Goal: Navigation & Orientation: Understand site structure

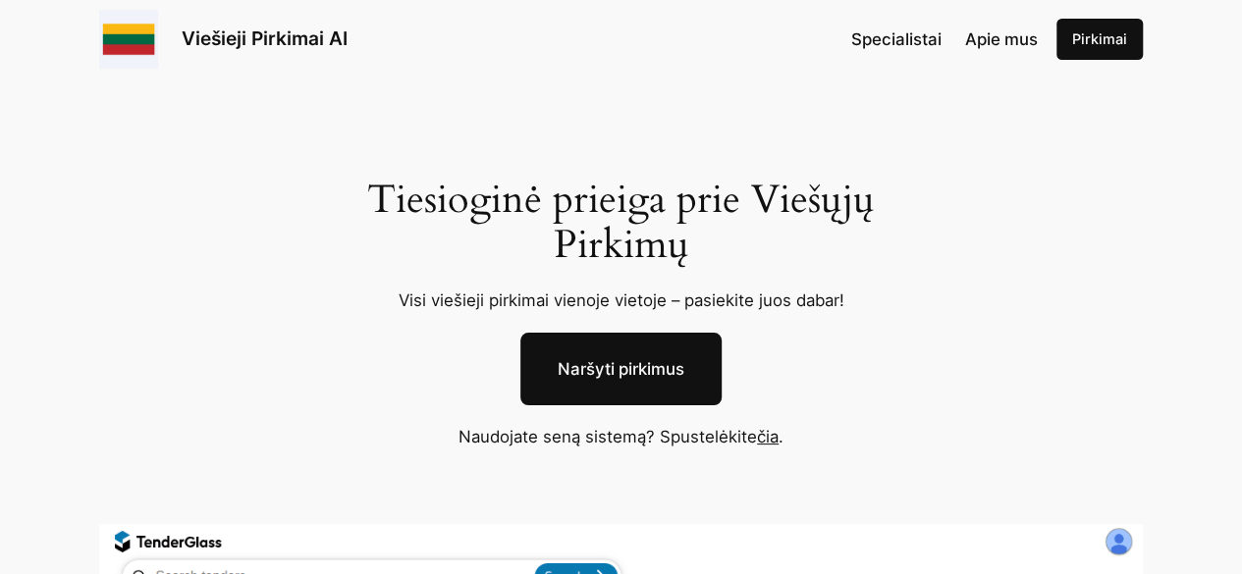
click at [657, 362] on link "Naršyti pirkimus" at bounding box center [620, 369] width 201 height 73
click at [776, 430] on link "čia" at bounding box center [768, 437] width 22 height 20
click at [927, 36] on span "Specialistai" at bounding box center [896, 39] width 90 height 20
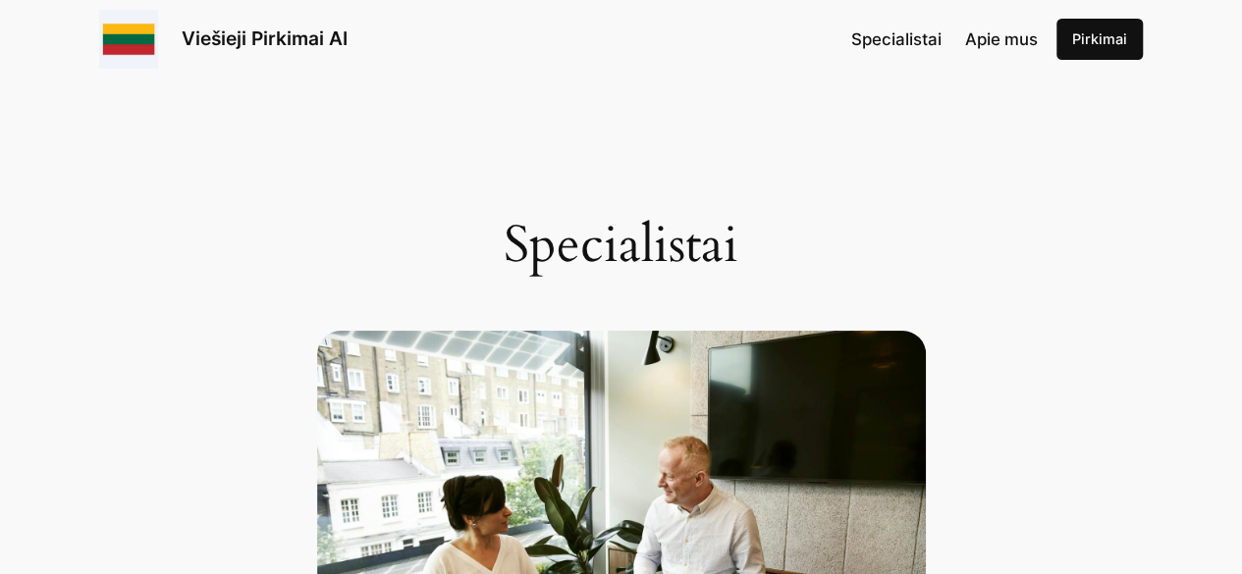
click at [1015, 41] on span "Apie mus" at bounding box center [1001, 39] width 73 height 20
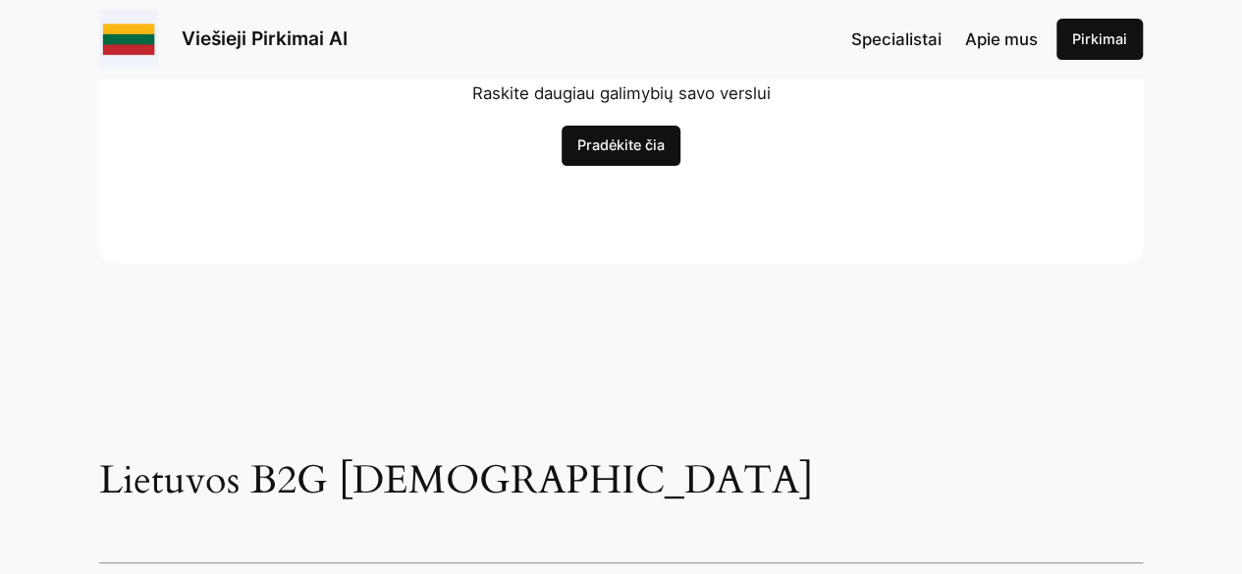
scroll to position [3949, 0]
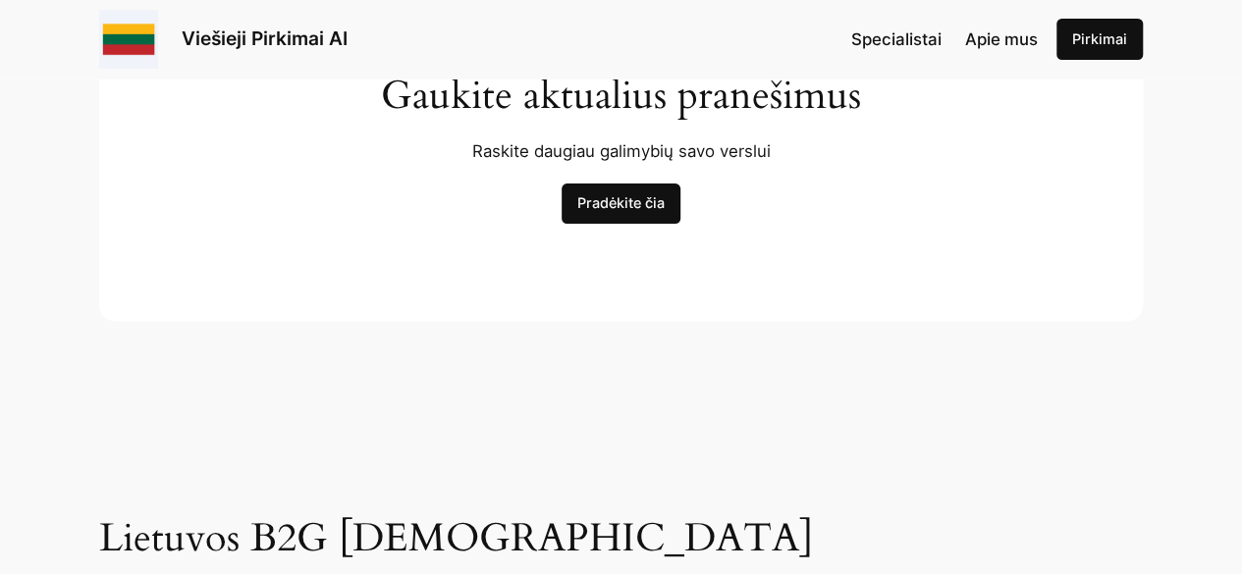
click at [670, 211] on link "Pradėkite čia" at bounding box center [621, 204] width 119 height 41
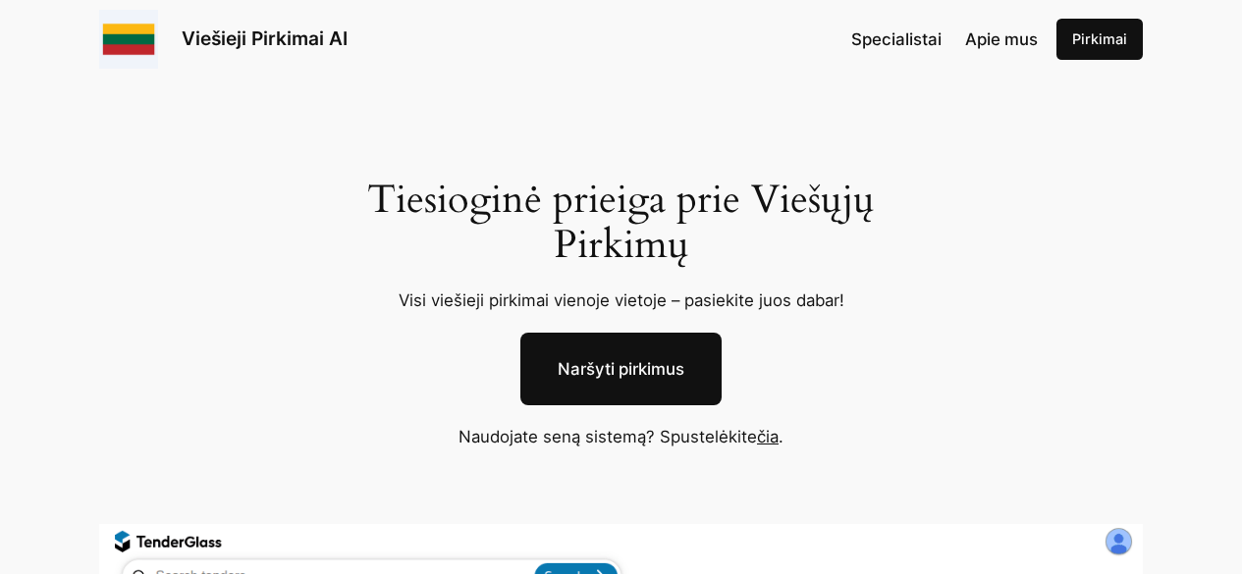
scroll to position [3949, 0]
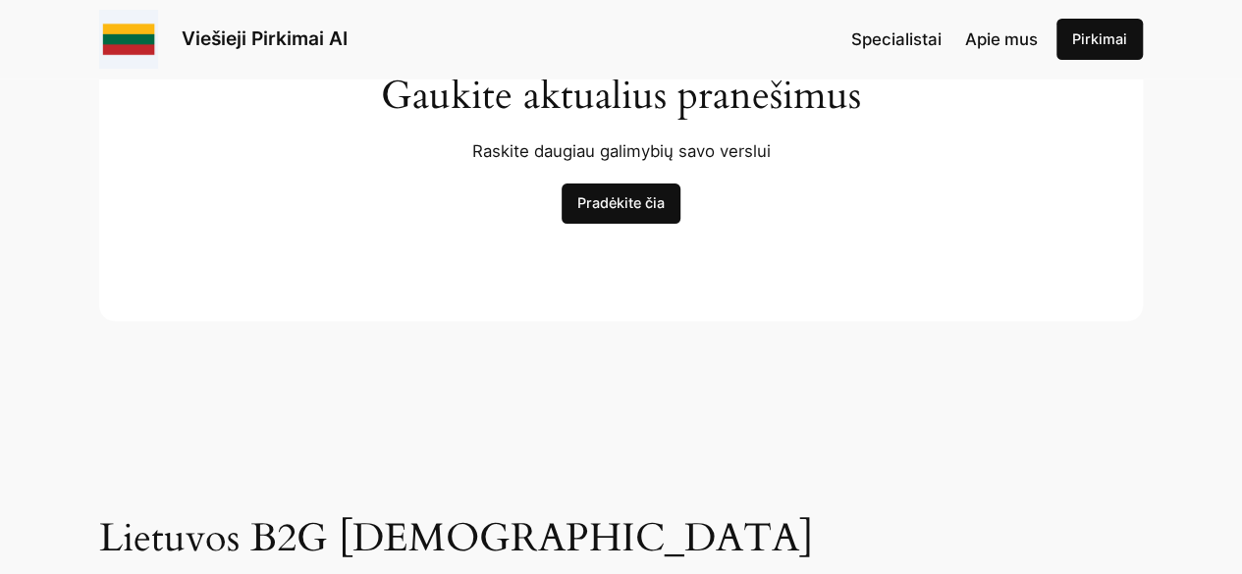
click at [1090, 36] on link "Pirkimai" at bounding box center [1100, 39] width 86 height 41
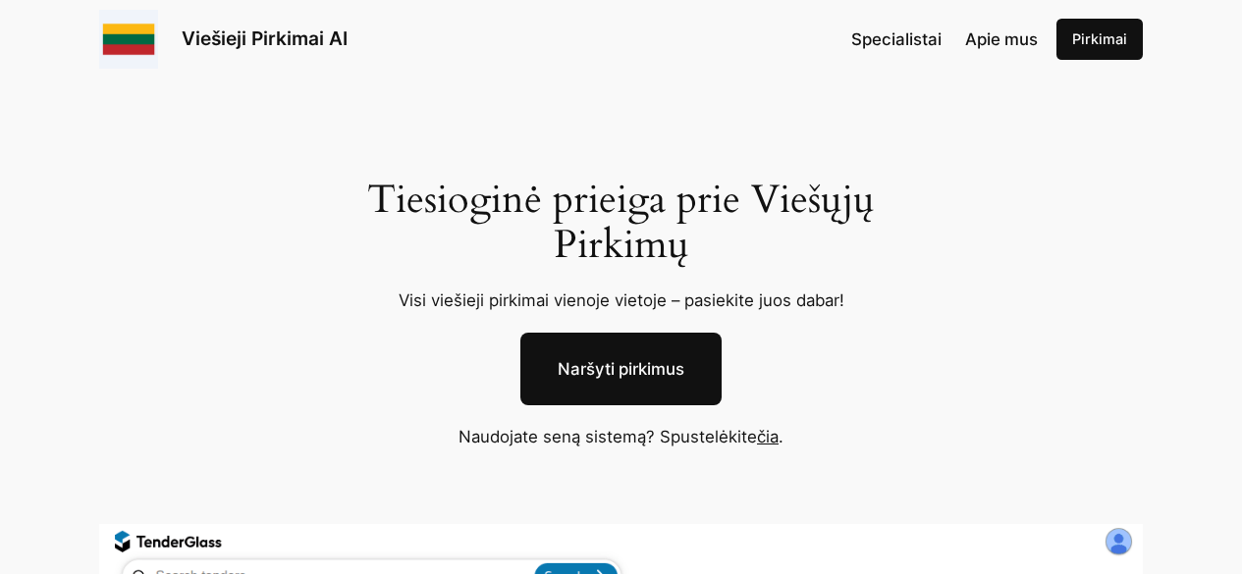
scroll to position [3949, 0]
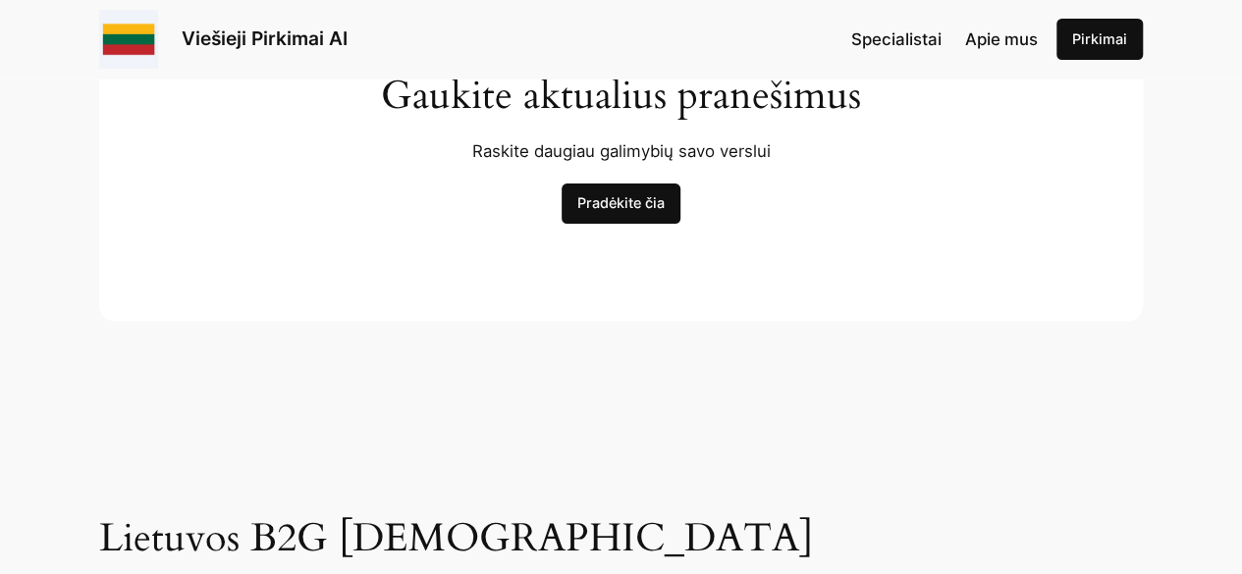
click at [990, 34] on span "Apie mus" at bounding box center [1001, 39] width 73 height 20
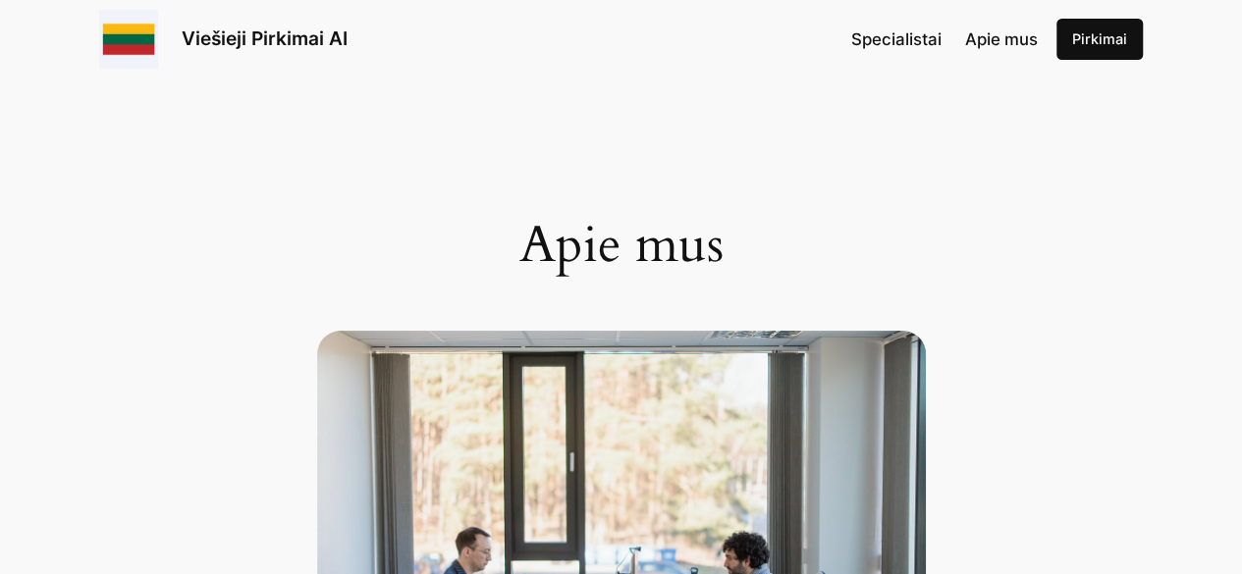
click at [996, 46] on span "Apie mus" at bounding box center [1001, 39] width 73 height 20
click at [965, 124] on div "Apie mus" at bounding box center [621, 416] width 1242 height 639
click at [1095, 33] on link "Pirkimai" at bounding box center [1100, 39] width 86 height 41
drag, startPoint x: 1159, startPoint y: 81, endPoint x: 146, endPoint y: 322, distance: 1040.8
click at [146, 322] on div "Apie mus" at bounding box center [621, 416] width 1242 height 639
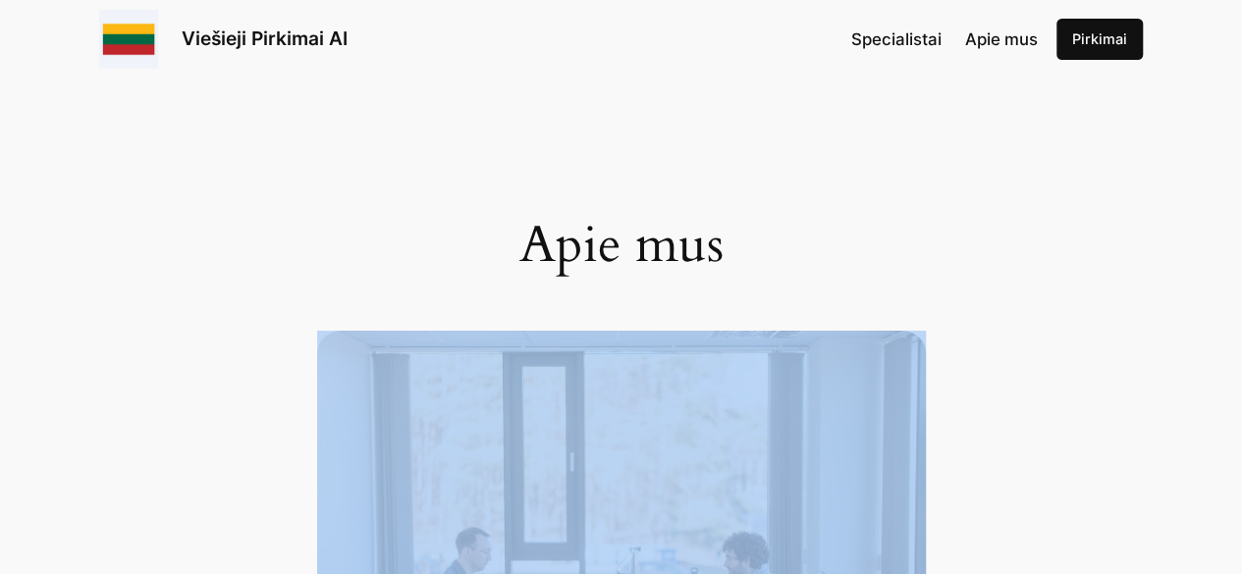
click at [150, 307] on div "Apie mus" at bounding box center [621, 416] width 1242 height 639
click at [304, 37] on link "Viešieji Pirkimai AI" at bounding box center [265, 39] width 166 height 24
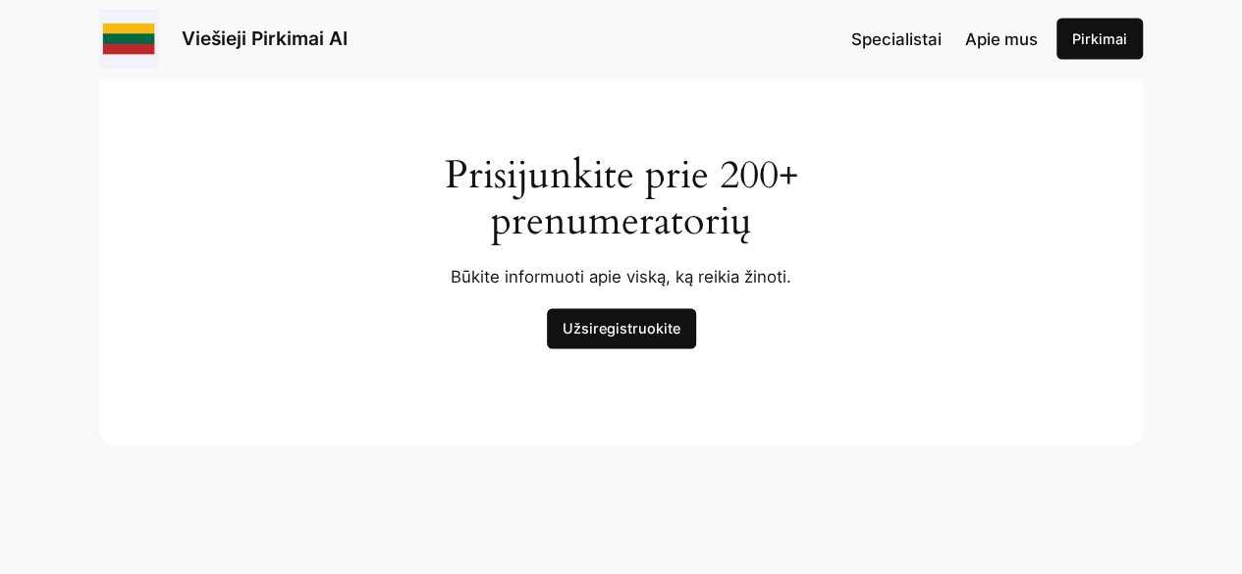
scroll to position [5654, 0]
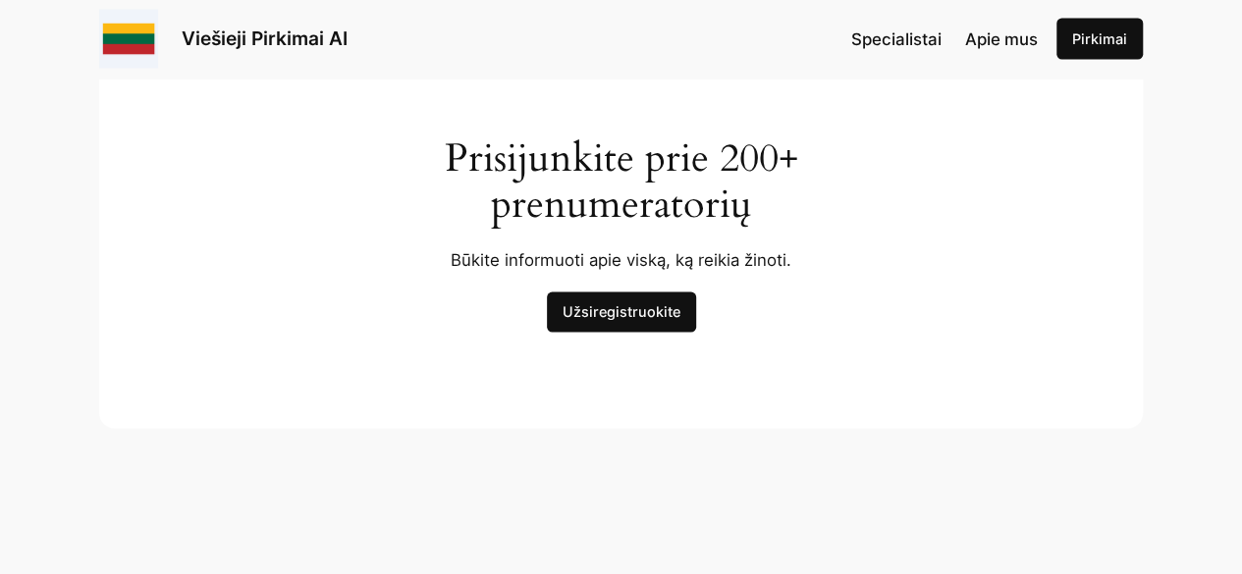
click at [626, 329] on link "Užsiregistruokite" at bounding box center [621, 313] width 149 height 41
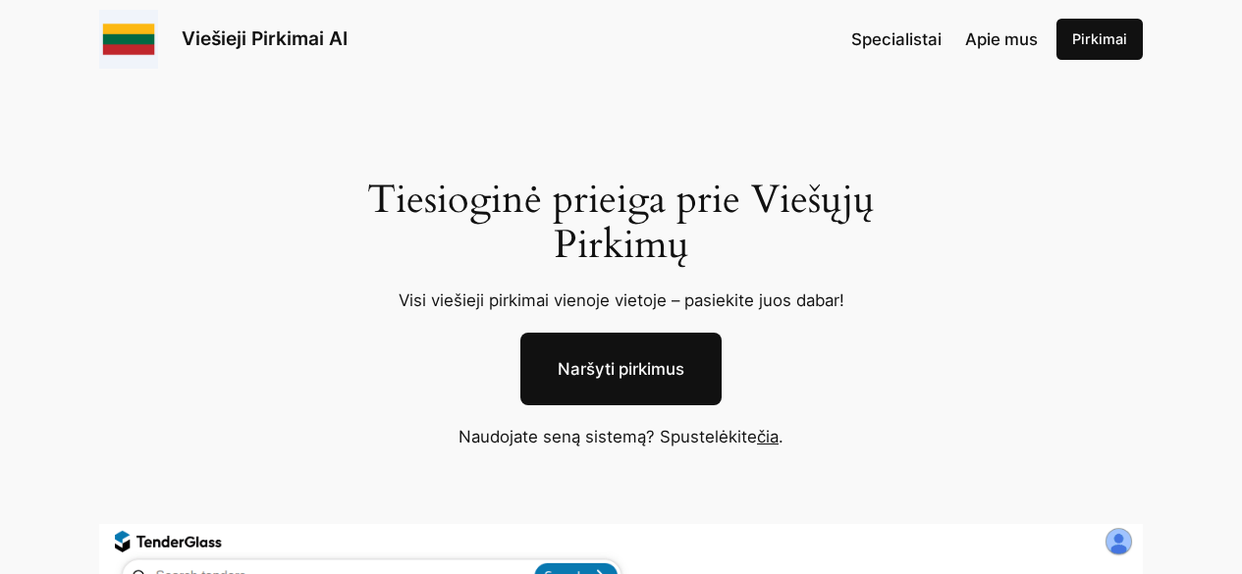
scroll to position [5654, 0]
